Goal: Register for event/course

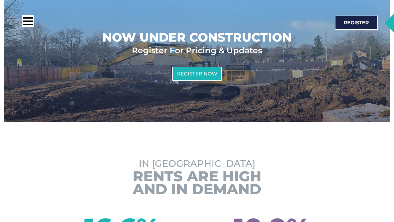
scroll to position [336, 0]
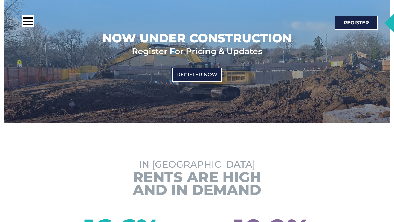
click at [185, 72] on span "Register Now" at bounding box center [197, 74] width 40 height 5
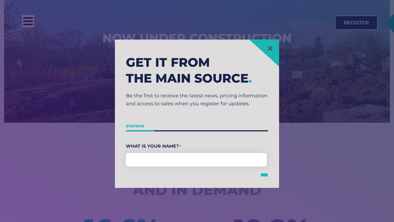
click at [264, 177] on input "****" at bounding box center [265, 175] width 8 height 5
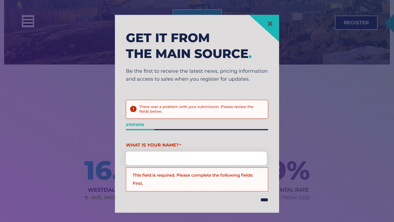
scroll to position [408, 0]
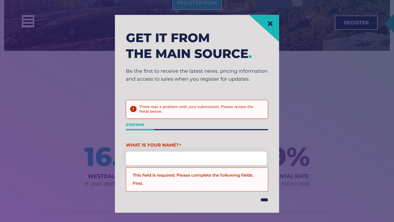
click at [269, 25] on icon at bounding box center [270, 23] width 5 height 5
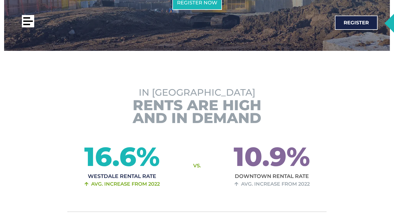
click at [26, 24] on div at bounding box center [28, 21] width 12 height 12
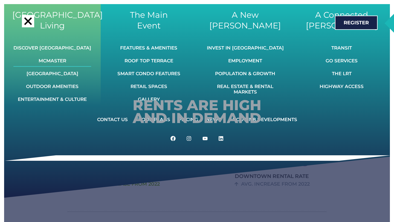
click at [59, 61] on link "McMaster" at bounding box center [52, 61] width 78 height 12
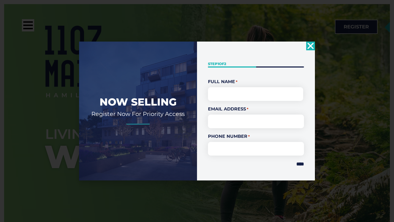
click at [309, 46] on icon "Close" at bounding box center [310, 46] width 9 height 9
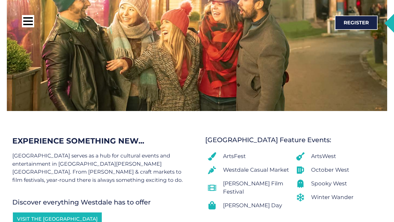
scroll to position [3241, 0]
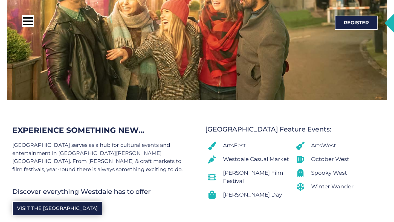
click at [58, 202] on link "Visit the Westdale BIA" at bounding box center [57, 209] width 90 height 14
